Goal: Task Accomplishment & Management: Use online tool/utility

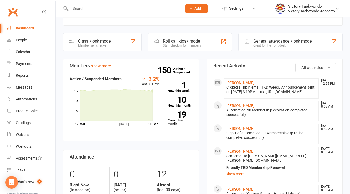
scroll to position [126, 0]
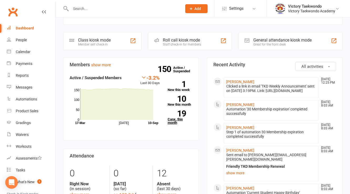
click at [176, 121] on link "19 Canx. this month" at bounding box center [180, 117] width 25 height 14
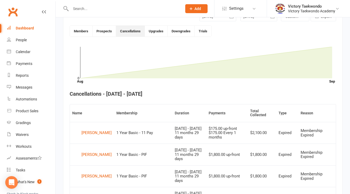
scroll to position [143, 0]
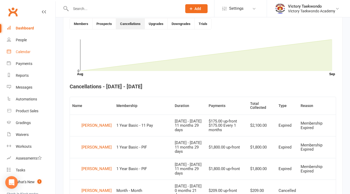
click at [27, 53] on div "Calendar" at bounding box center [23, 52] width 15 height 4
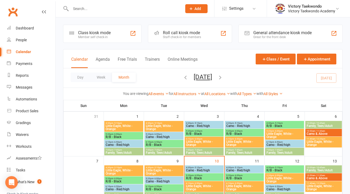
click at [98, 38] on div "Member self check-in" at bounding box center [94, 37] width 33 height 4
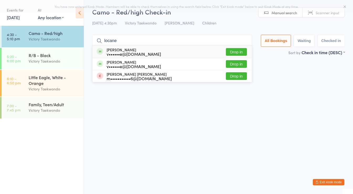
type input "locane"
click at [118, 54] on div "v••••••e@gmail.com" at bounding box center [134, 54] width 54 height 4
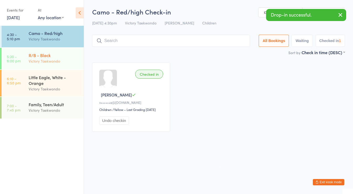
click at [64, 54] on div "R/B - Black" at bounding box center [54, 55] width 51 height 6
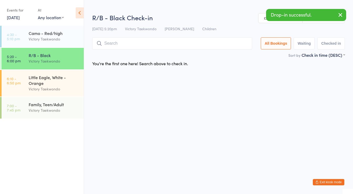
click at [112, 39] on input "search" at bounding box center [172, 43] width 160 height 12
click at [113, 43] on input "search" at bounding box center [172, 43] width 160 height 12
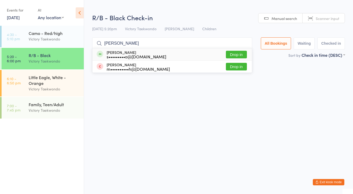
type input "aksha"
click at [120, 50] on div "Akshath Undaru s•••••••••o@gmail.com" at bounding box center [137, 54] width 60 height 8
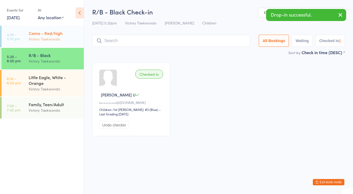
click at [65, 39] on div "Victory Taekwondo" at bounding box center [54, 39] width 51 height 6
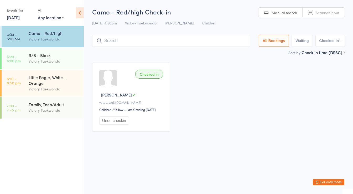
click at [114, 45] on input "search" at bounding box center [171, 41] width 158 height 12
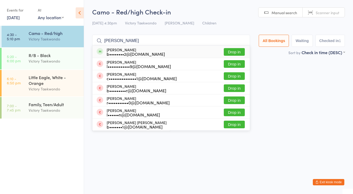
type input "owen g"
click at [122, 55] on div "b••••••••2@gmail.com" at bounding box center [136, 54] width 58 height 4
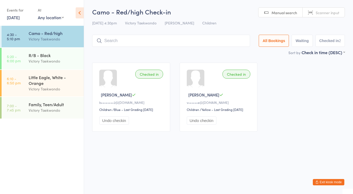
click at [102, 43] on div at bounding box center [171, 41] width 158 height 12
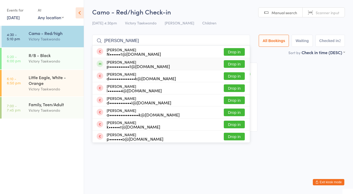
type input "patel"
click at [114, 63] on div "Atharv Patel p•••••••••••1@gmail.com" at bounding box center [138, 64] width 63 height 8
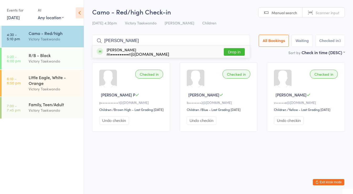
type input "wessely"
click at [161, 49] on div "Wesley Warriner m••••••••••r@verizon.net Drop in" at bounding box center [170, 52] width 157 height 12
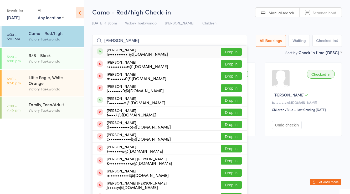
type input "jameson"
click at [136, 48] on div "Jameson Barr h••••••••••r@gmail.com" at bounding box center [137, 52] width 61 height 8
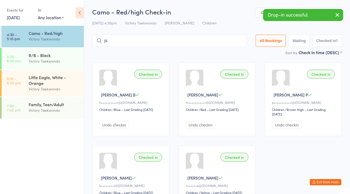
type input "j"
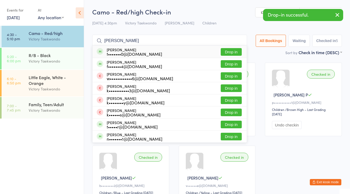
type input "joshua s"
click at [136, 48] on div "Joshua Sferra t•••••••0@gmail.com" at bounding box center [134, 52] width 55 height 8
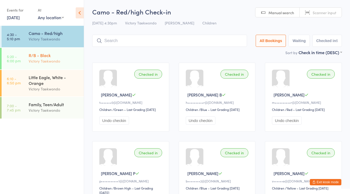
click at [51, 58] on div "Victory Taekwondo" at bounding box center [54, 61] width 51 height 6
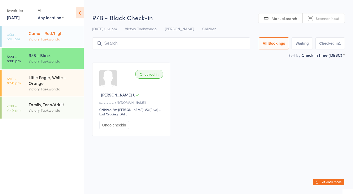
click at [54, 37] on div "Victory Taekwondo" at bounding box center [54, 39] width 51 height 6
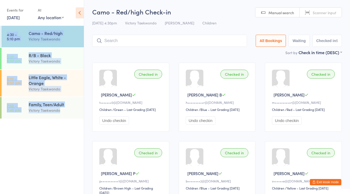
drag, startPoint x: 84, startPoint y: 163, endPoint x: 50, endPoint y: 158, distance: 34.0
click at [72, 163] on aside "Events for 10 Sep, 2025 10 Sep, 2025 September 2025 Sun Mon Tue Wed Thu Fri Sat…" at bounding box center [42, 97] width 84 height 194
click at [330, 184] on button "Exit kiosk mode" at bounding box center [326, 182] width 32 height 6
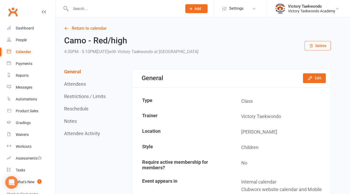
click at [101, 10] on input "text" at bounding box center [123, 8] width 109 height 7
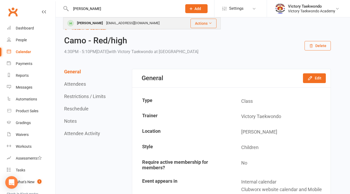
type input "[PERSON_NAME]"
click at [105, 20] on div "[EMAIL_ADDRESS][DOMAIN_NAME]" at bounding box center [133, 23] width 56 height 8
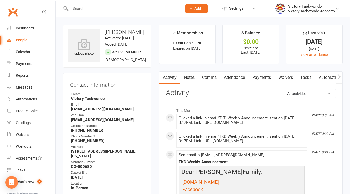
click at [96, 110] on strong "[EMAIL_ADDRESS][DOMAIN_NAME]" at bounding box center [107, 109] width 73 height 5
copy render-form-field "[EMAIL_ADDRESS][DOMAIN_NAME]"
click at [95, 121] on strong "[EMAIL_ADDRESS][DOMAIN_NAME]" at bounding box center [107, 119] width 73 height 5
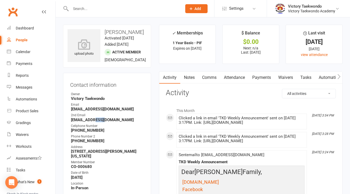
click at [95, 121] on strong "[EMAIL_ADDRESS][DOMAIN_NAME]" at bounding box center [107, 119] width 73 height 5
copy render-form-field "[EMAIL_ADDRESS][DOMAIN_NAME]"
click at [27, 58] on link "Payments" at bounding box center [31, 64] width 49 height 12
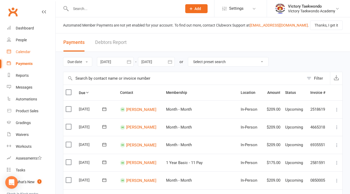
click at [25, 52] on div "Calendar" at bounding box center [23, 52] width 15 height 4
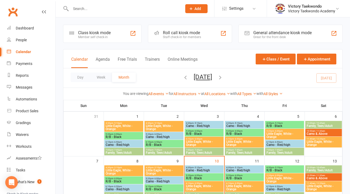
click at [108, 35] on div "Member self check-in" at bounding box center [94, 37] width 33 height 4
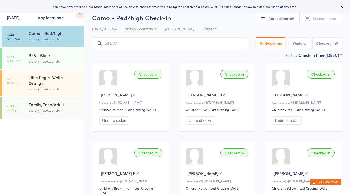
click at [103, 46] on input "search" at bounding box center [169, 43] width 155 height 12
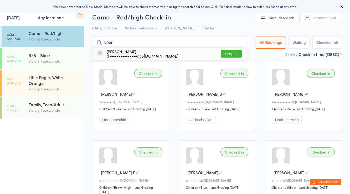
type input "veer"
click at [118, 58] on div "d•••••••••••••••a@yahoo.com" at bounding box center [143, 56] width 72 height 4
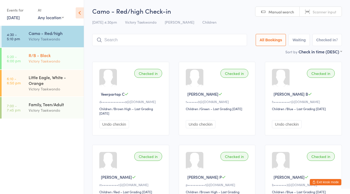
click at [69, 57] on div "R/B - Black" at bounding box center [54, 55] width 51 height 6
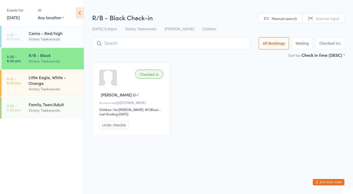
click at [115, 41] on input "search" at bounding box center [171, 43] width 158 height 12
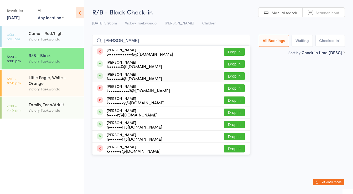
type input "joshua"
click at [126, 76] on div "f•••••••4@yahoo.com" at bounding box center [134, 78] width 55 height 4
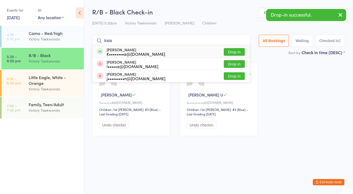
type input "kaia"
click at [121, 53] on div "K••••••••a@yahoo.com" at bounding box center [136, 54] width 59 height 4
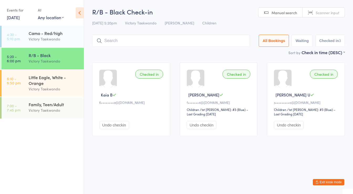
click at [105, 40] on input "search" at bounding box center [171, 41] width 158 height 12
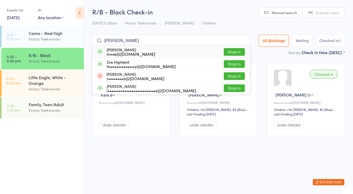
type input "roland m"
click at [121, 56] on div "m••e@michaelmenche.com" at bounding box center [131, 54] width 49 height 4
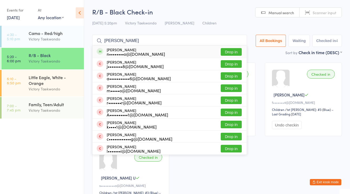
type input "lucy"
click at [121, 52] on div "n••••••••o@gmail.com" at bounding box center [136, 54] width 58 height 4
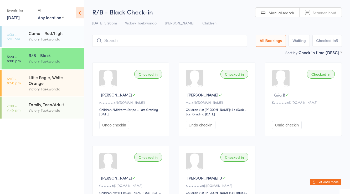
click at [129, 41] on input "search" at bounding box center [169, 41] width 155 height 12
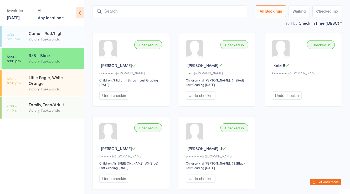
scroll to position [35, 0]
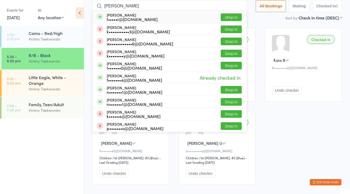
type input "josie"
click at [124, 17] on div "t•••••r@ewingboe.org" at bounding box center [132, 19] width 51 height 4
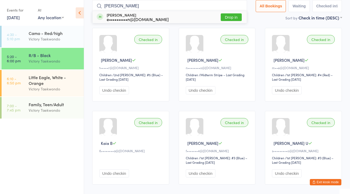
type input "rhys"
click at [124, 17] on div "e••••••••••n@me.com" at bounding box center [138, 19] width 62 height 4
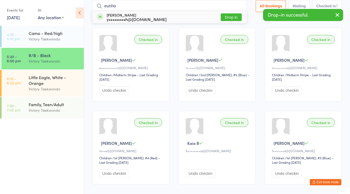
type input "eunho"
click at [124, 17] on div "y•••••••••h@gmail.com" at bounding box center [137, 19] width 60 height 4
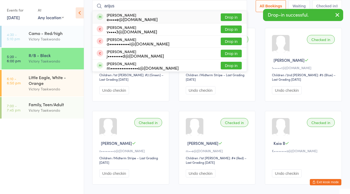
type input "arijus"
click at [124, 17] on div "e••••e@yahoo.com" at bounding box center [132, 19] width 51 height 4
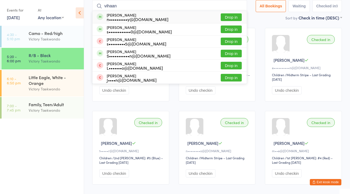
type input "vihaan"
click at [124, 17] on div "n••••••••••y@gmail.com" at bounding box center [138, 19] width 62 height 4
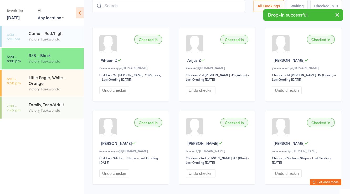
click at [127, 3] on input "search" at bounding box center [168, 6] width 153 height 12
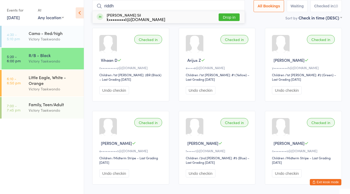
type input "riddh"
click at [120, 21] on div "k•••••••••l@gmail.com" at bounding box center [136, 19] width 59 height 4
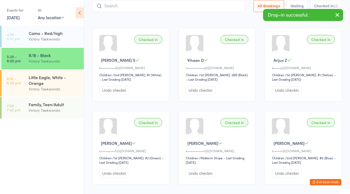
click at [336, 18] on icon "button" at bounding box center [337, 15] width 6 height 7
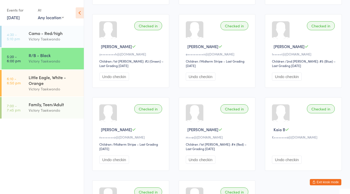
scroll to position [161, 0]
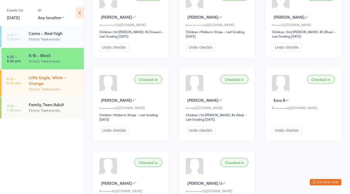
click at [49, 78] on div "Little Eagle, White - Orange" at bounding box center [54, 80] width 51 height 12
